Goal: Navigation & Orientation: Find specific page/section

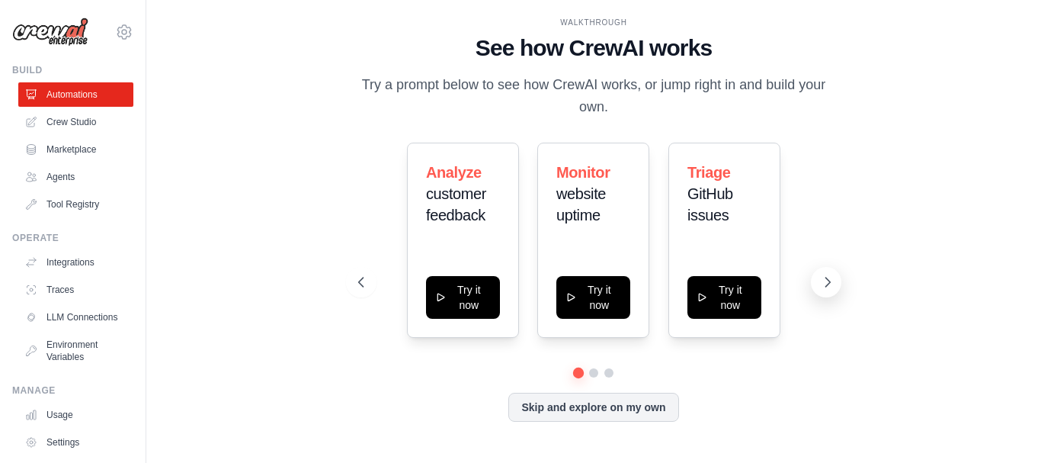
click at [825, 287] on icon at bounding box center [827, 281] width 15 height 15
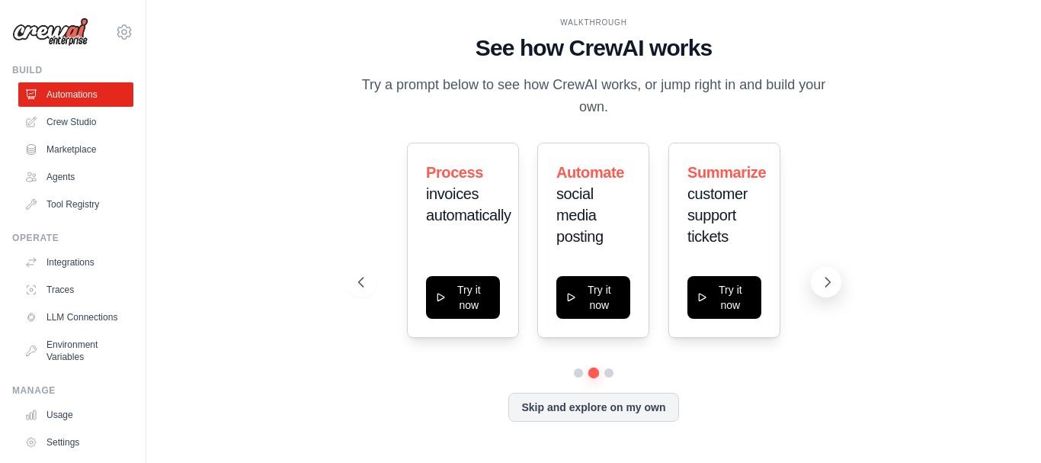
click at [825, 287] on icon at bounding box center [827, 281] width 15 height 15
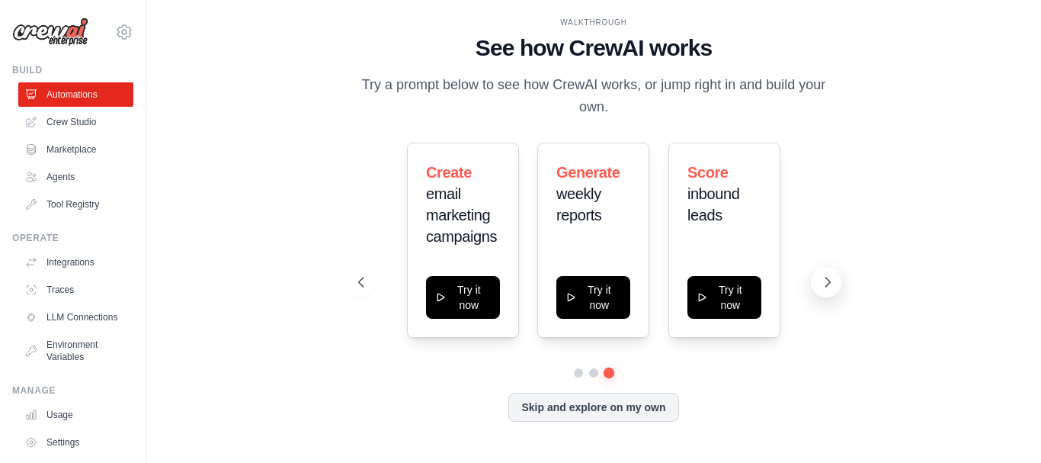
click at [825, 287] on icon at bounding box center [827, 281] width 15 height 15
click at [78, 171] on link "Agents" at bounding box center [77, 177] width 115 height 24
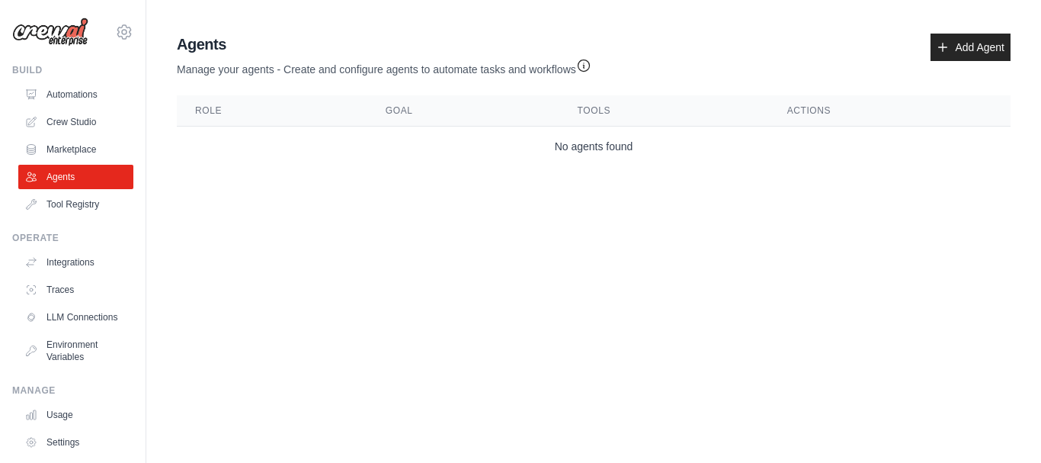
click at [593, 382] on body "[EMAIL_ADDRESS][DOMAIN_NAME] Settings Build Automations Crew Studio" at bounding box center [520, 231] width 1041 height 463
